Goal: Information Seeking & Learning: Find specific page/section

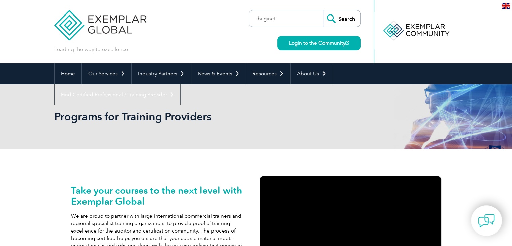
type input "bilginet"
click at [342, 21] on input "Search" at bounding box center [341, 18] width 37 height 16
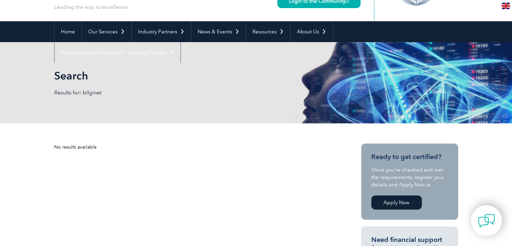
scroll to position [34, 0]
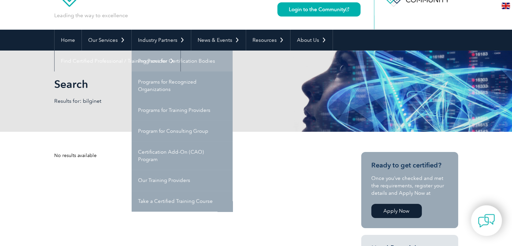
click at [176, 62] on link "Programs for Certification Bodies" at bounding box center [182, 60] width 101 height 21
